Goal: Find specific page/section: Find specific page/section

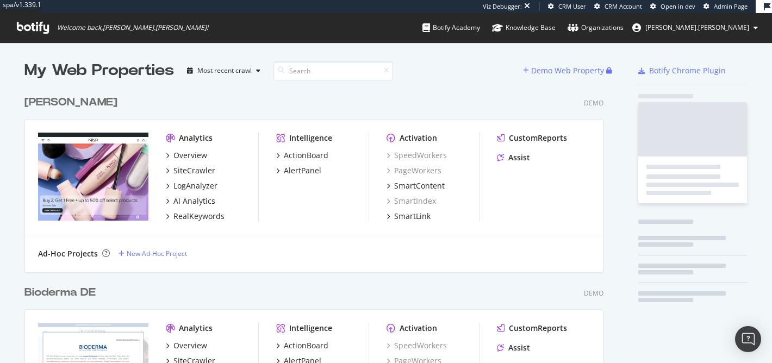
scroll to position [363, 772]
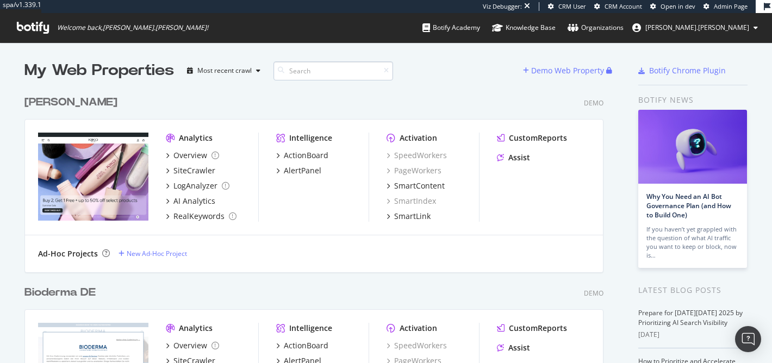
click at [339, 68] on input at bounding box center [334, 70] width 120 height 19
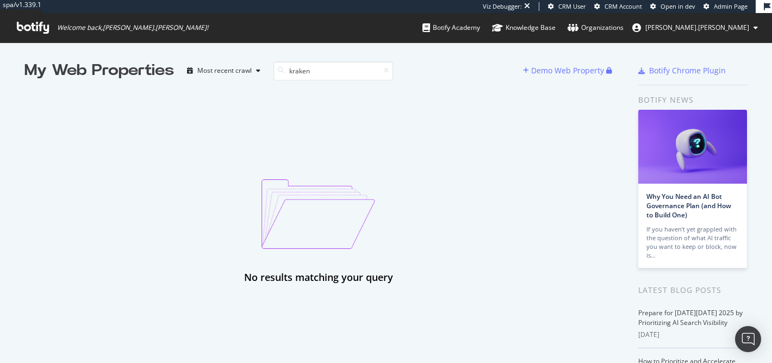
type input "kraken"
click at [51, 28] on span "Welcome back, [PERSON_NAME].[PERSON_NAME] !" at bounding box center [112, 27] width 209 height 29
click at [38, 27] on icon at bounding box center [33, 28] width 32 height 12
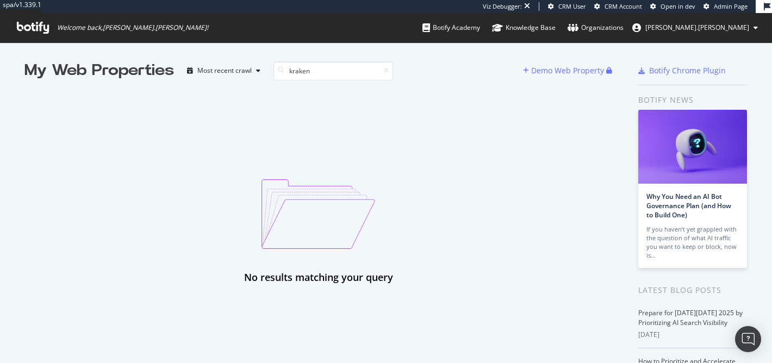
click at [38, 27] on icon at bounding box center [33, 28] width 32 height 12
